Goal: Transaction & Acquisition: Purchase product/service

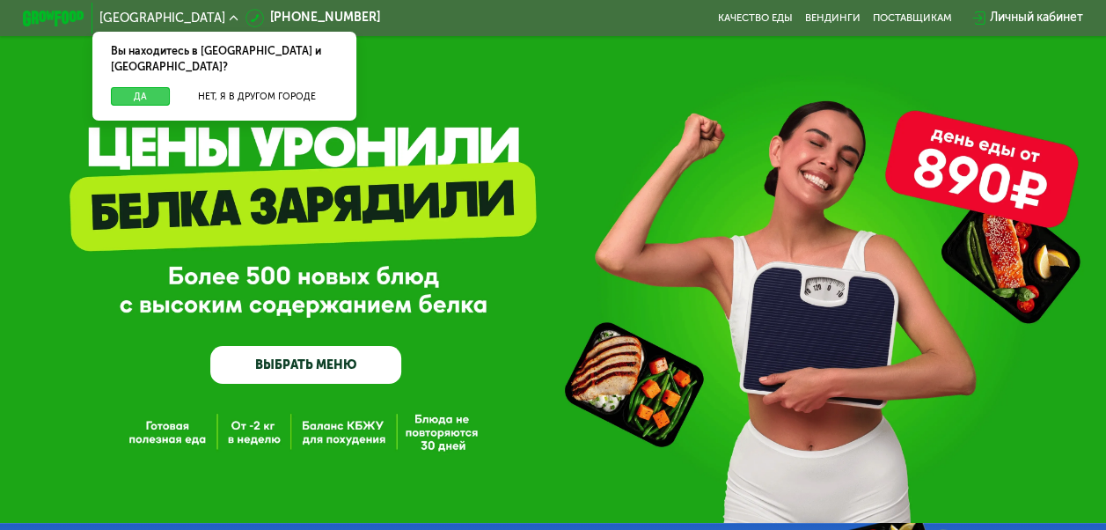
click at [145, 87] on button "Да" at bounding box center [140, 96] width 59 height 18
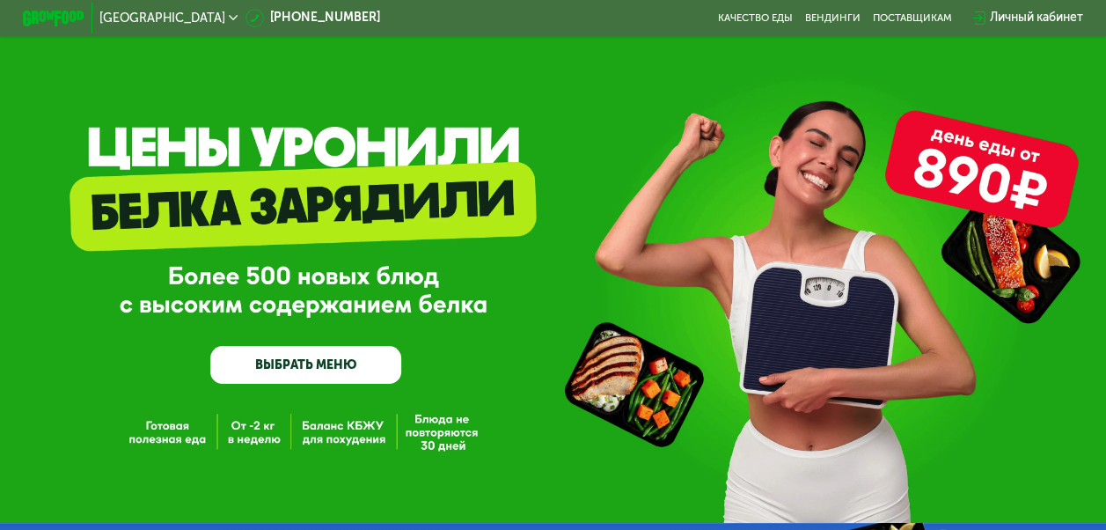
click at [260, 370] on link "ВЫБРАТЬ МЕНЮ" at bounding box center [305, 365] width 191 height 39
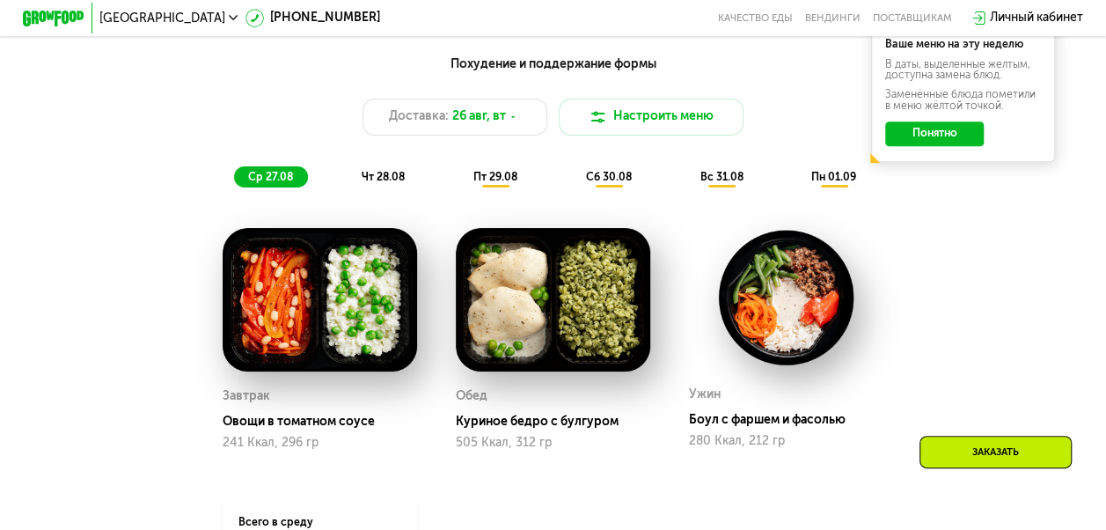
scroll to position [812, 0]
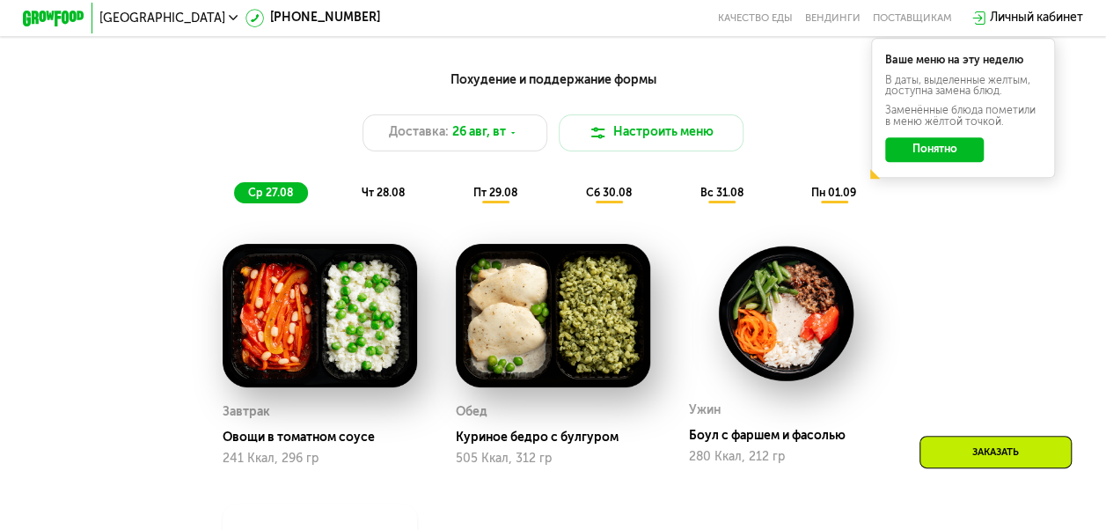
click at [397, 199] on span "чт 28.08" at bounding box center [383, 193] width 43 height 12
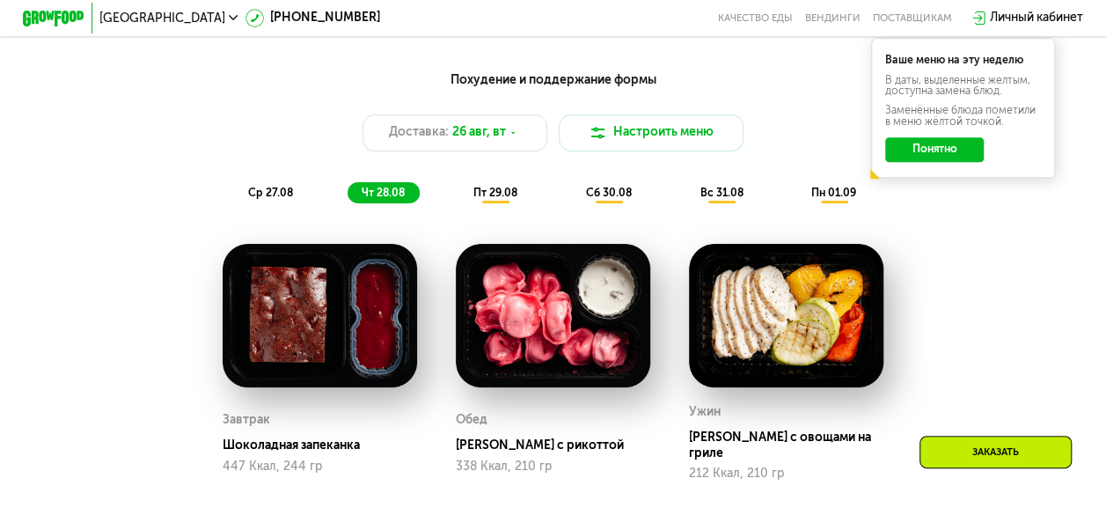
click at [491, 199] on span "пт 29.08" at bounding box center [496, 193] width 44 height 12
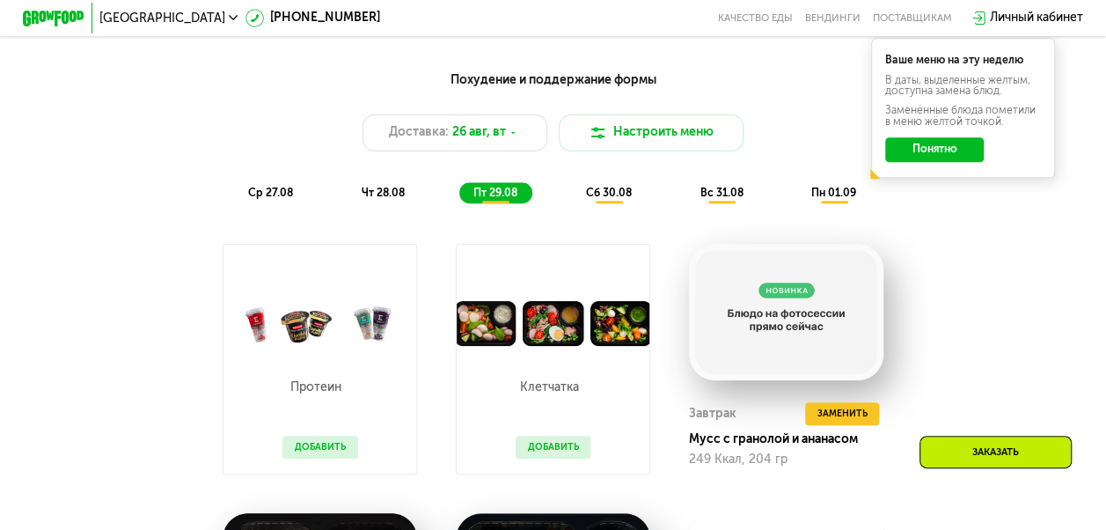
click at [599, 197] on span "сб 30.08" at bounding box center [609, 193] width 46 height 12
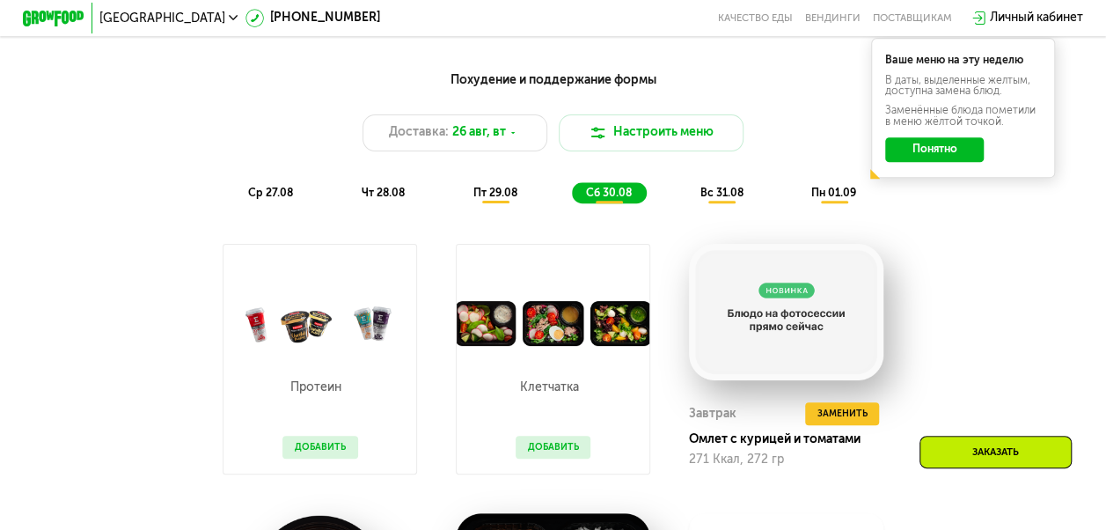
click at [718, 199] on span "вс 31.08" at bounding box center [721, 193] width 43 height 12
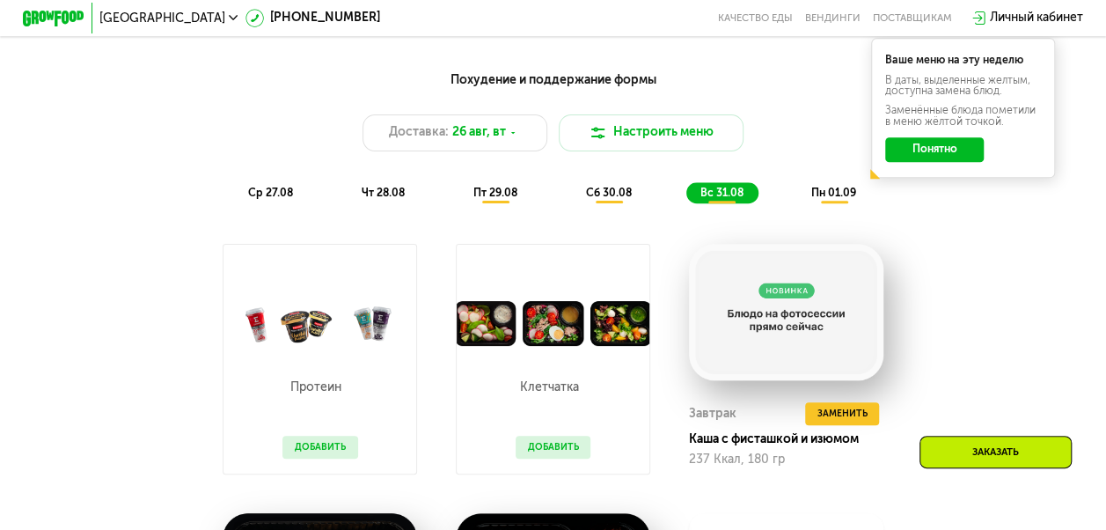
click at [822, 199] on span "пн 01.09" at bounding box center [834, 193] width 45 height 12
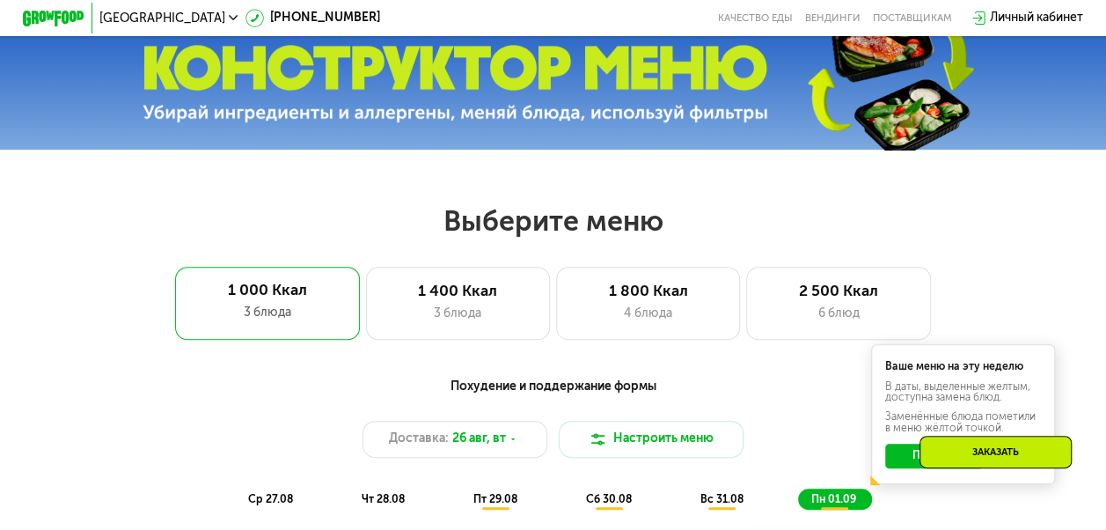
scroll to position [502, 0]
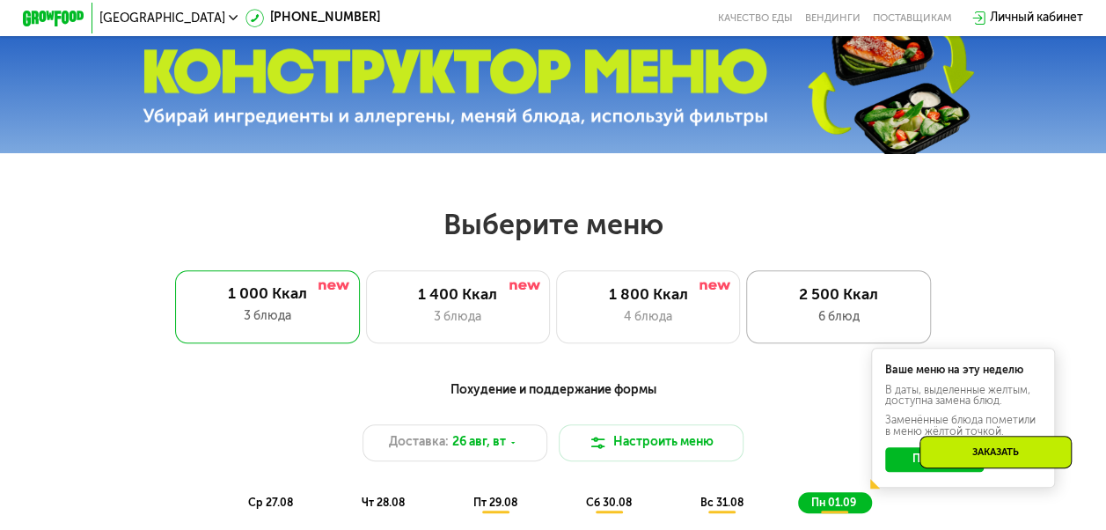
click at [854, 301] on div "2 500 Ккал" at bounding box center [839, 295] width 152 height 18
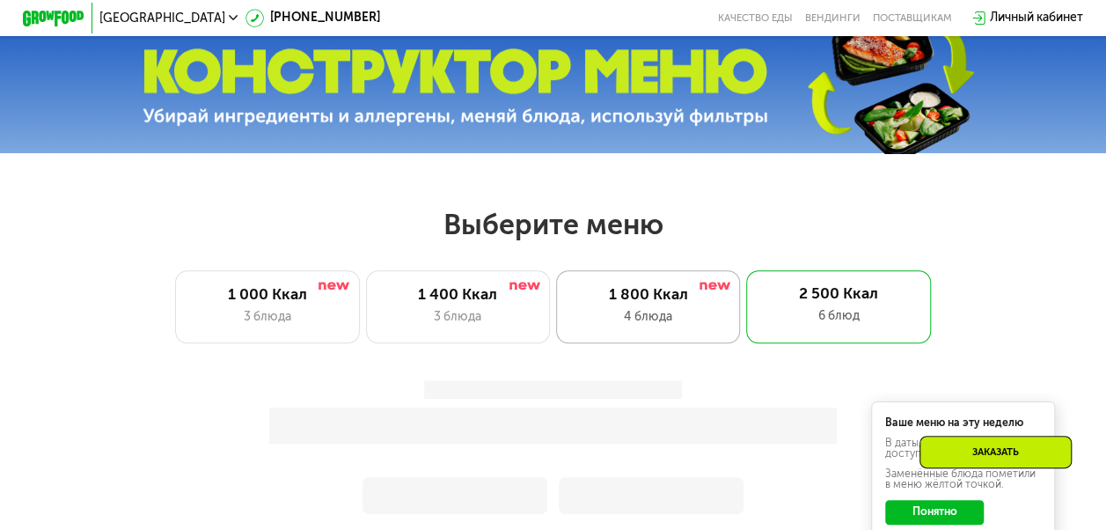
click at [662, 304] on div "1 800 Ккал" at bounding box center [648, 295] width 152 height 18
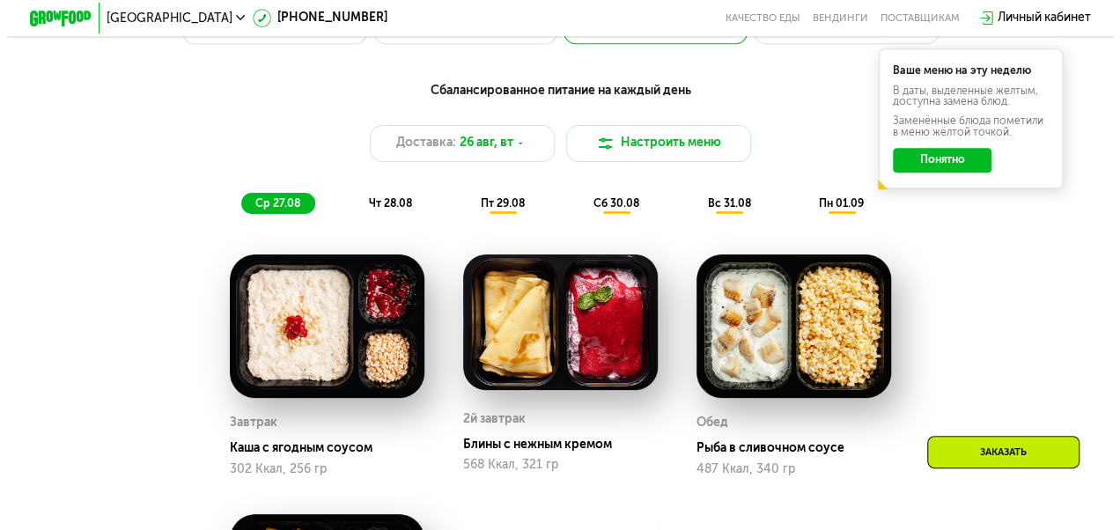
scroll to position [803, 0]
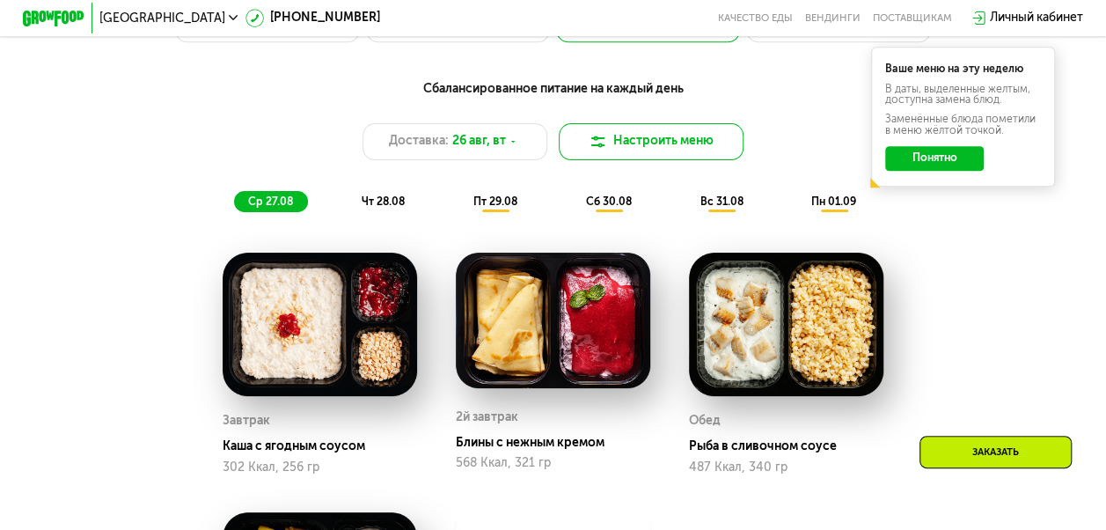
click at [660, 140] on button "Настроить меню" at bounding box center [651, 141] width 185 height 37
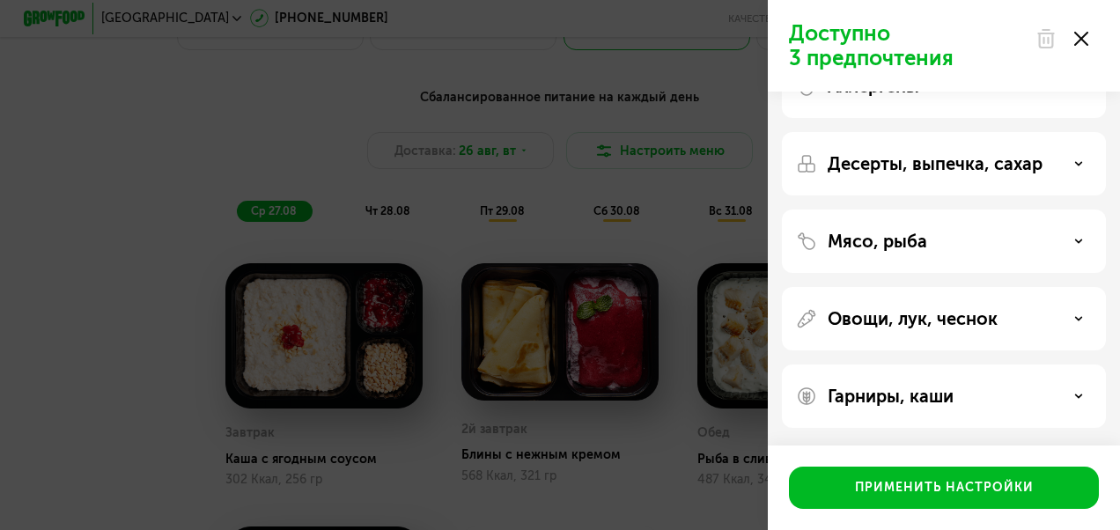
scroll to position [0, 0]
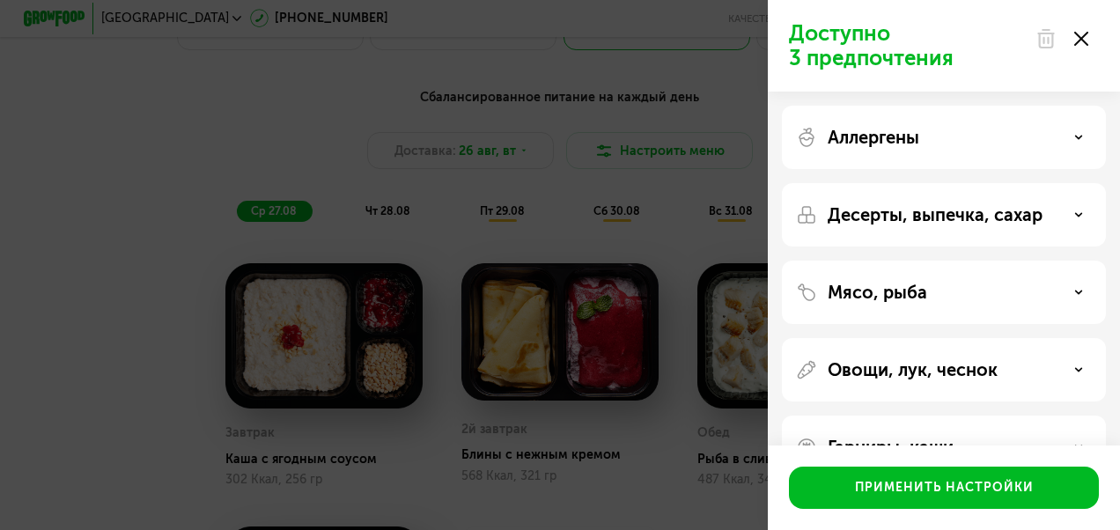
click at [1075, 215] on icon at bounding box center [1078, 214] width 9 height 9
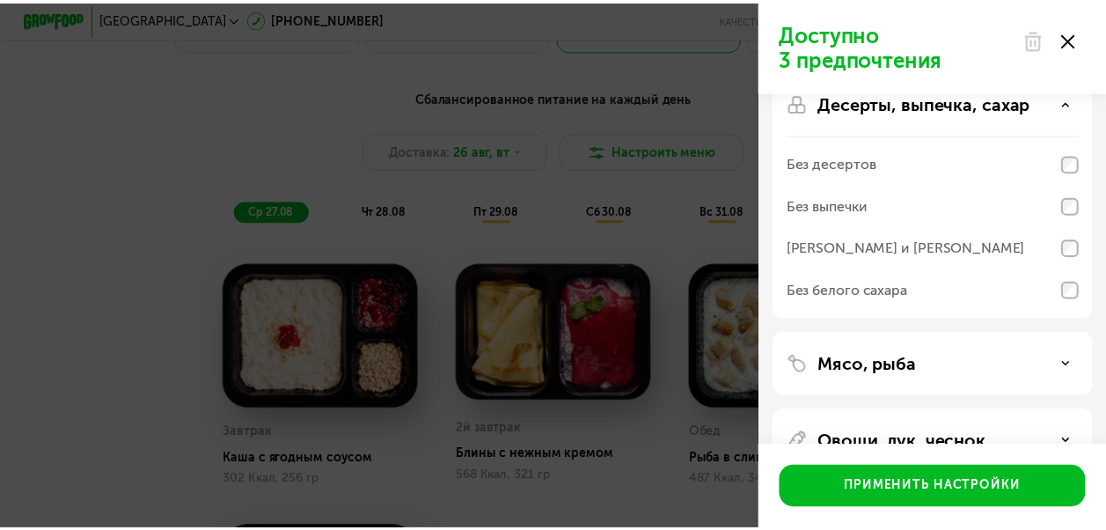
scroll to position [116, 0]
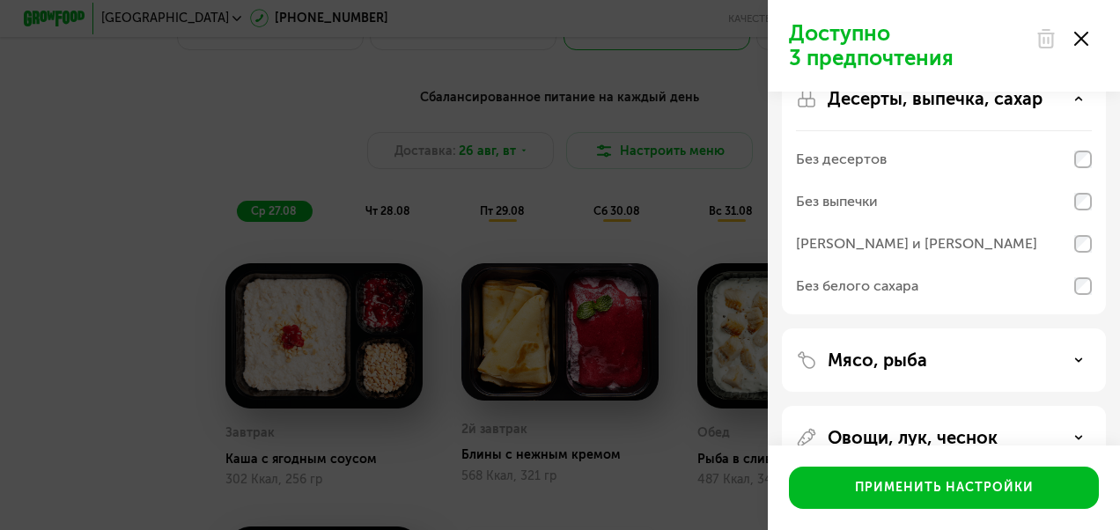
click at [318, 144] on div "Доступно 3 предпочтения Аллергены Десерты, выпечка, сахар Без десертов Без выпе…" at bounding box center [560, 265] width 1120 height 530
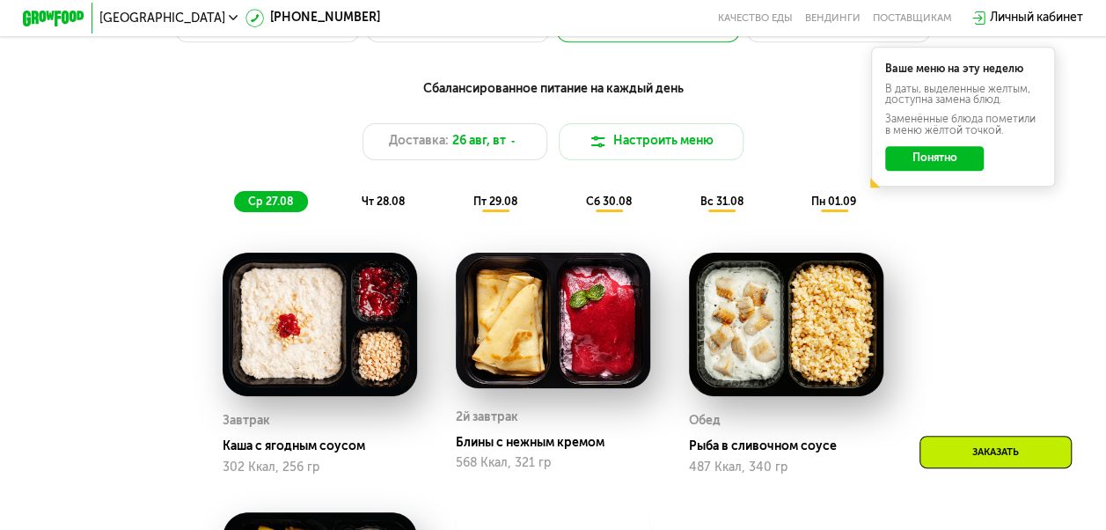
click at [941, 165] on button "Понятно" at bounding box center [934, 158] width 99 height 25
